Goal: Find specific page/section: Find specific page/section

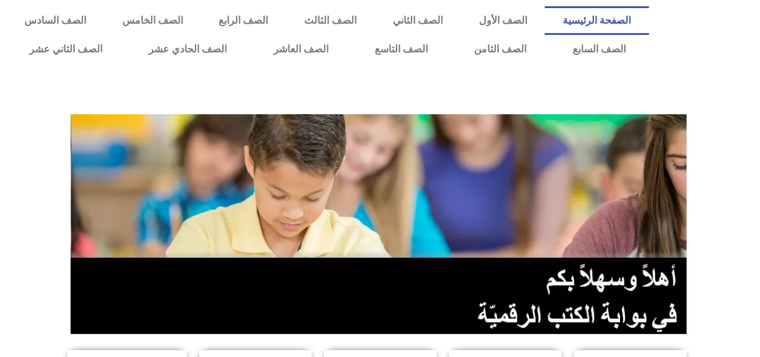
scroll to position [312, 0]
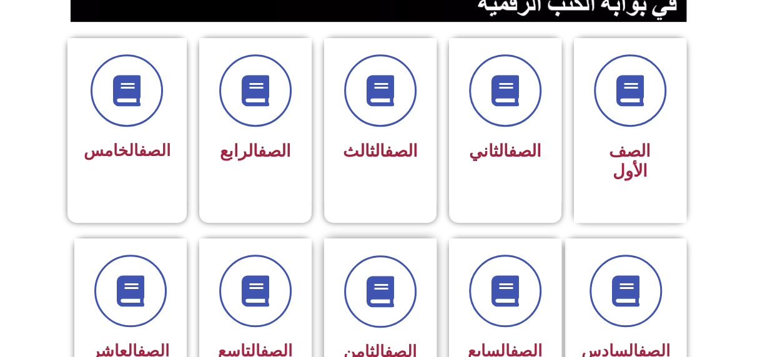
click at [412, 288] on div at bounding box center [380, 292] width 79 height 72
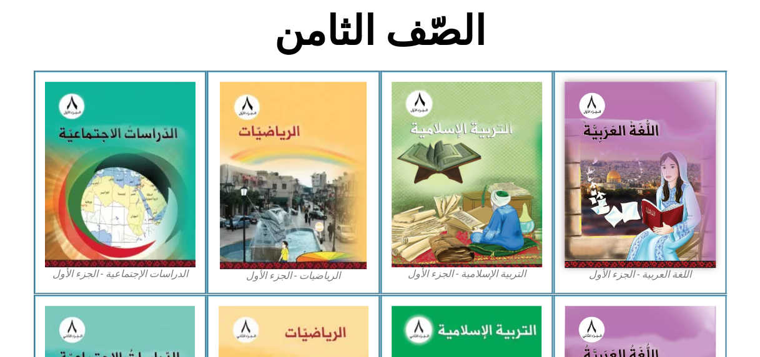
scroll to position [625, 0]
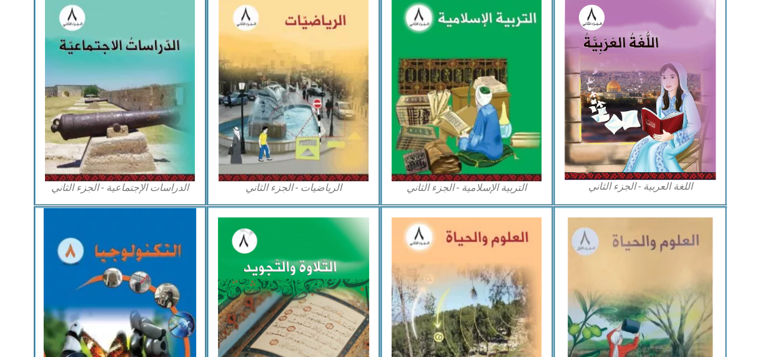
click at [117, 261] on img at bounding box center [120, 311] width 152 height 206
click at [66, 221] on img at bounding box center [120, 311] width 152 height 206
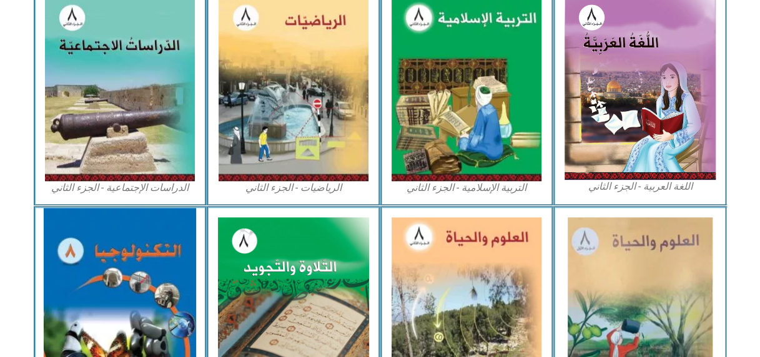
click at [66, 221] on img at bounding box center [120, 311] width 152 height 206
